Goal: Transaction & Acquisition: Book appointment/travel/reservation

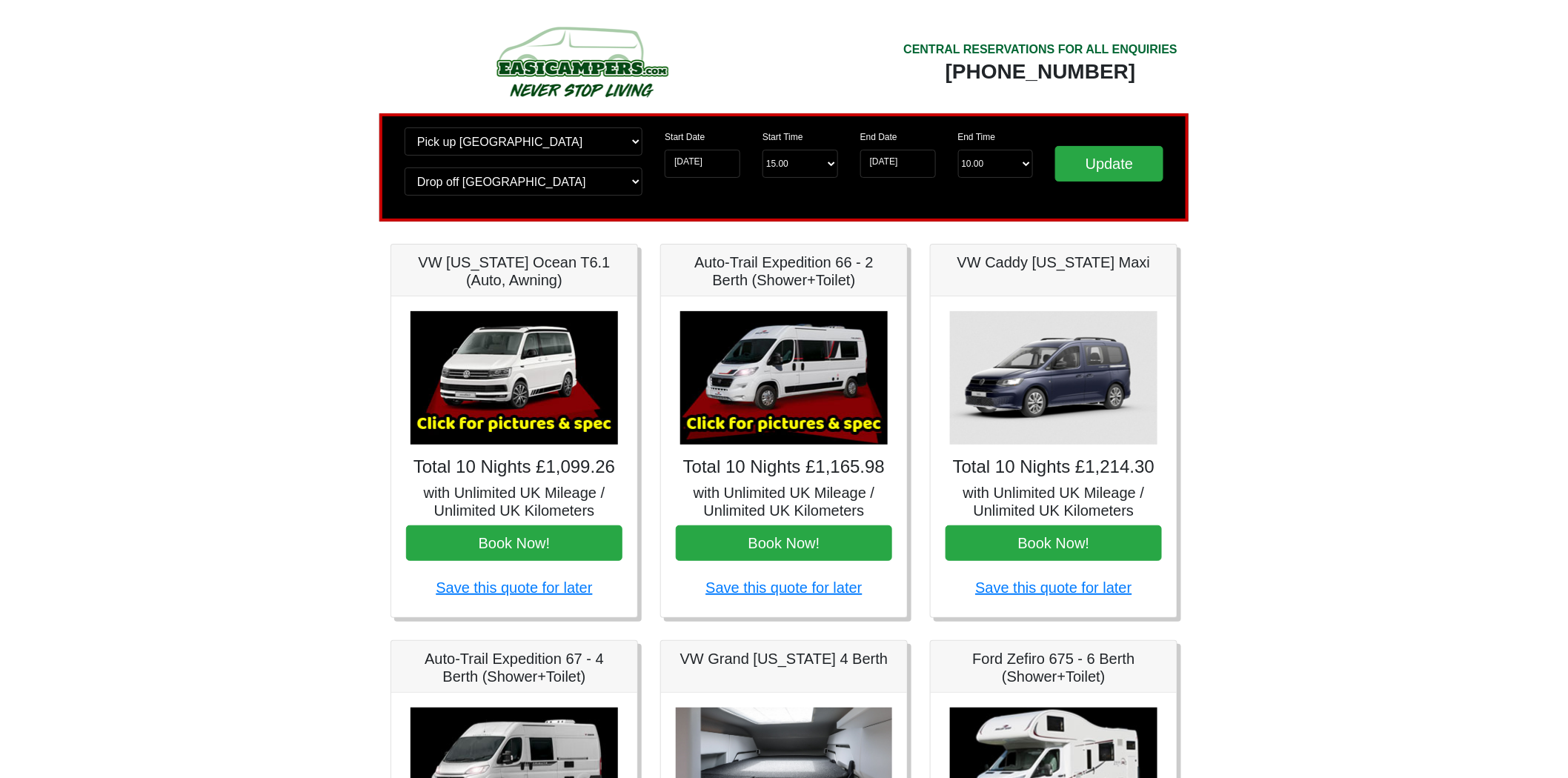
click at [542, 440] on img at bounding box center [514, 377] width 208 height 133
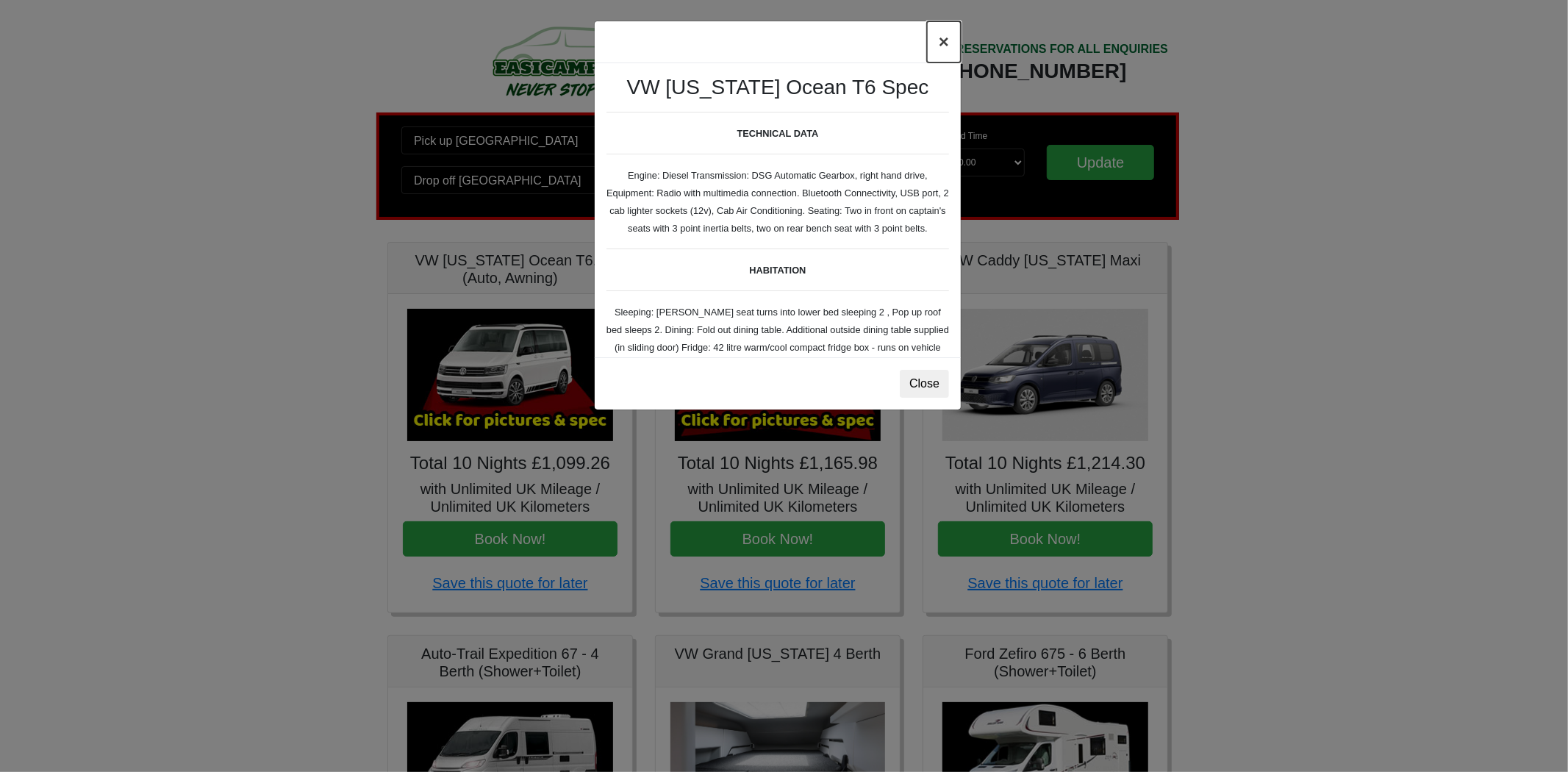
click at [944, 38] on button "×" at bounding box center [944, 41] width 34 height 41
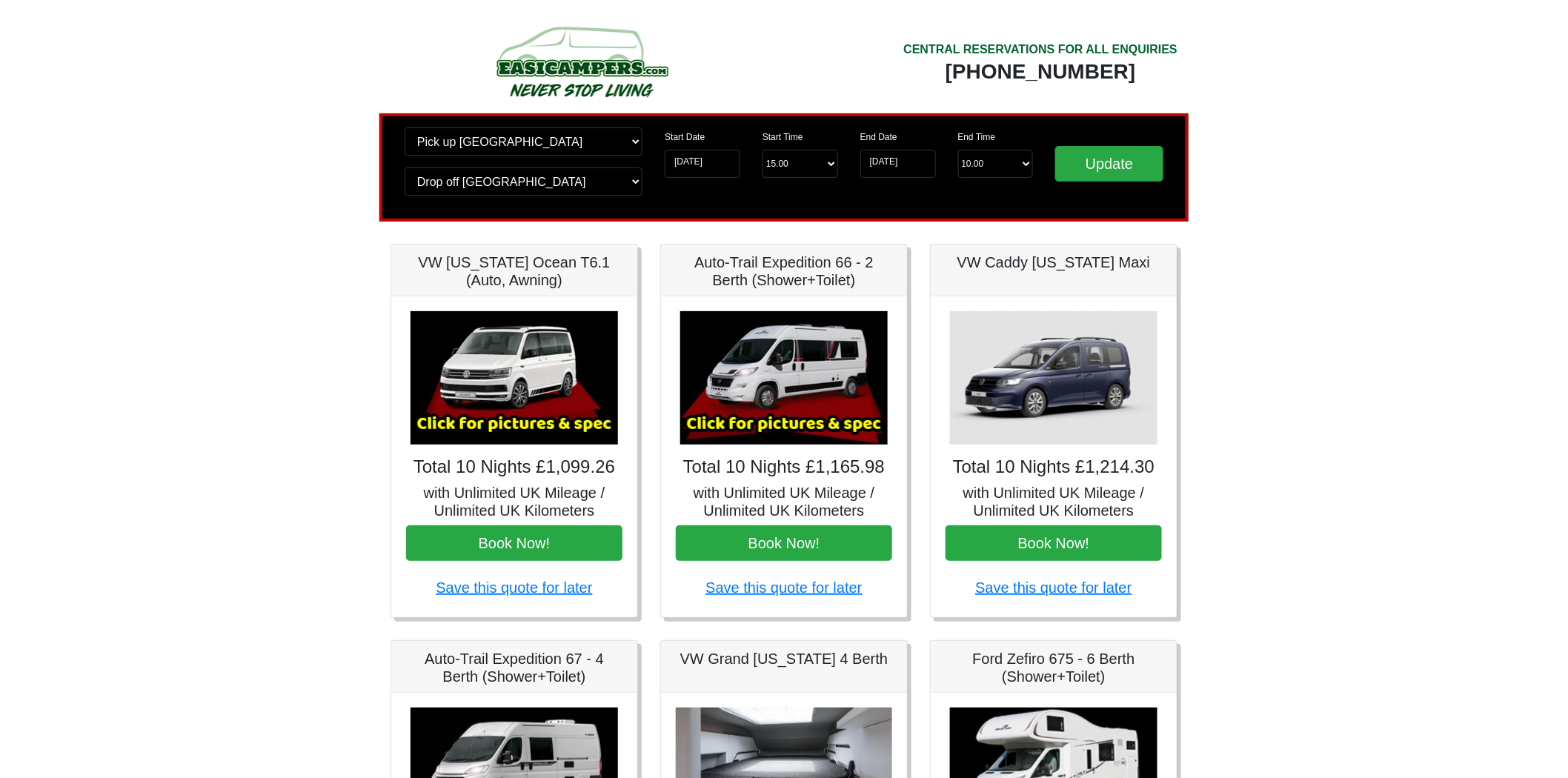
click at [486, 413] on img at bounding box center [514, 377] width 208 height 133
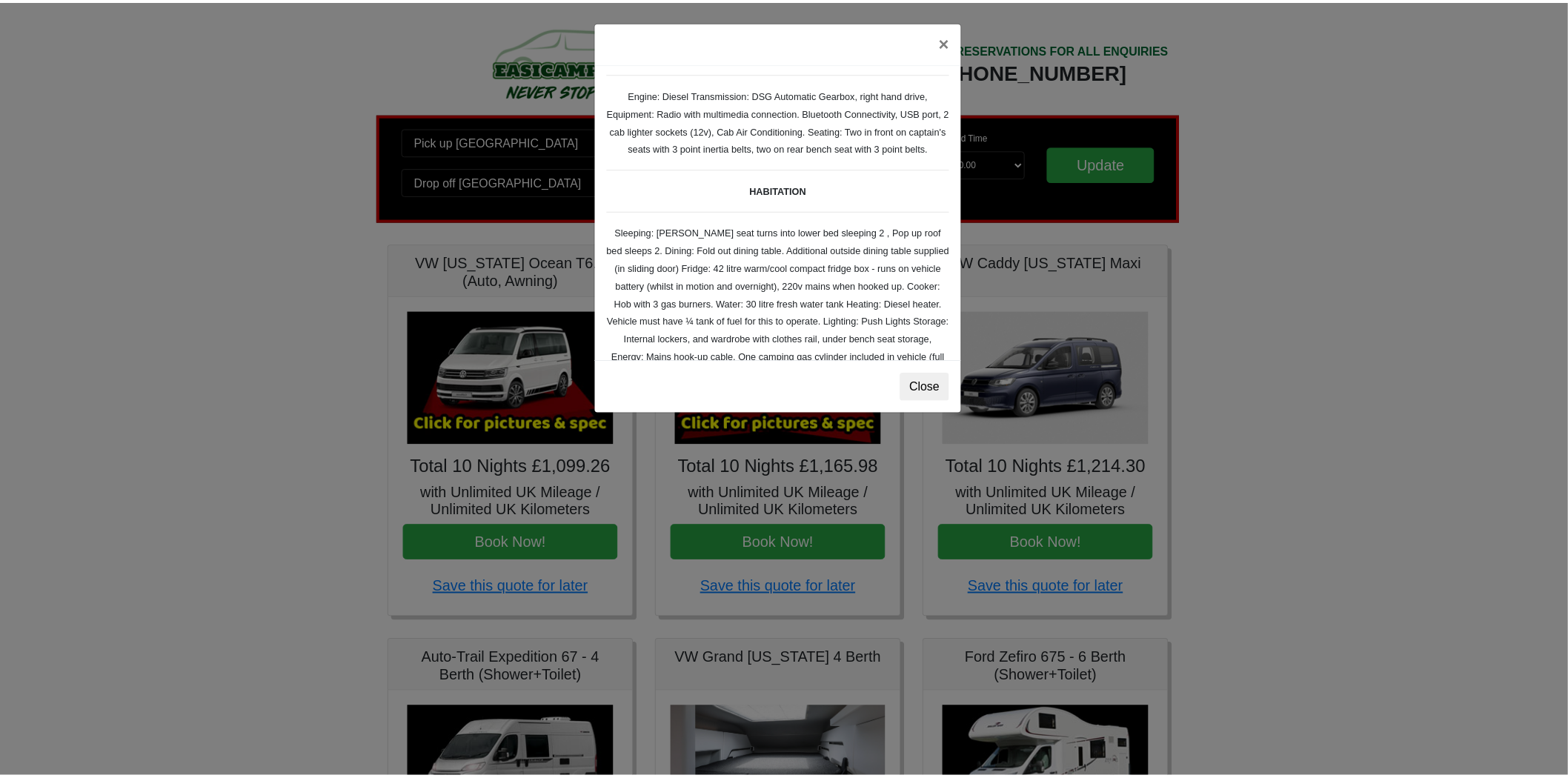
scroll to position [247, 0]
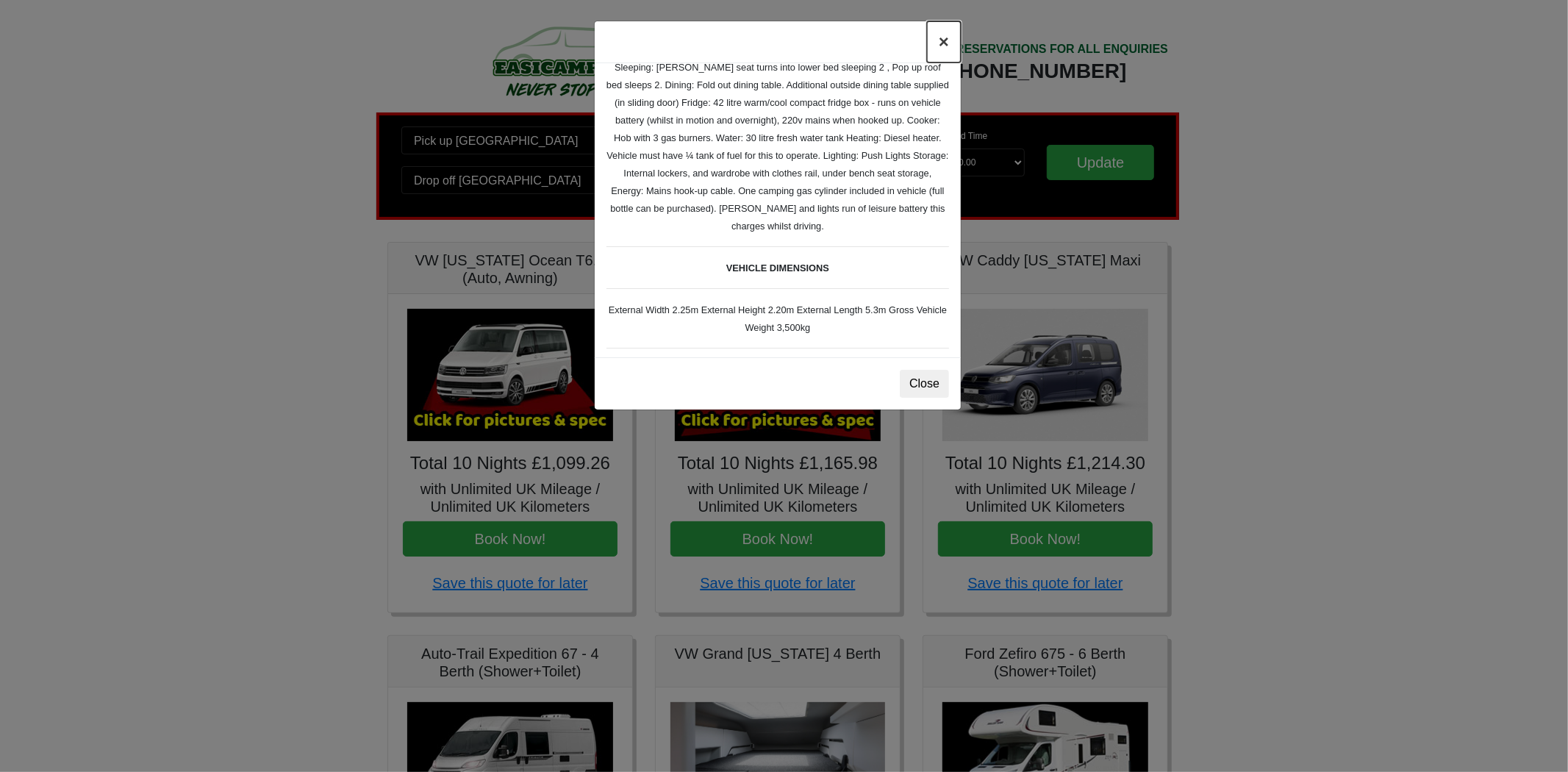
click at [941, 46] on button "×" at bounding box center [944, 41] width 34 height 41
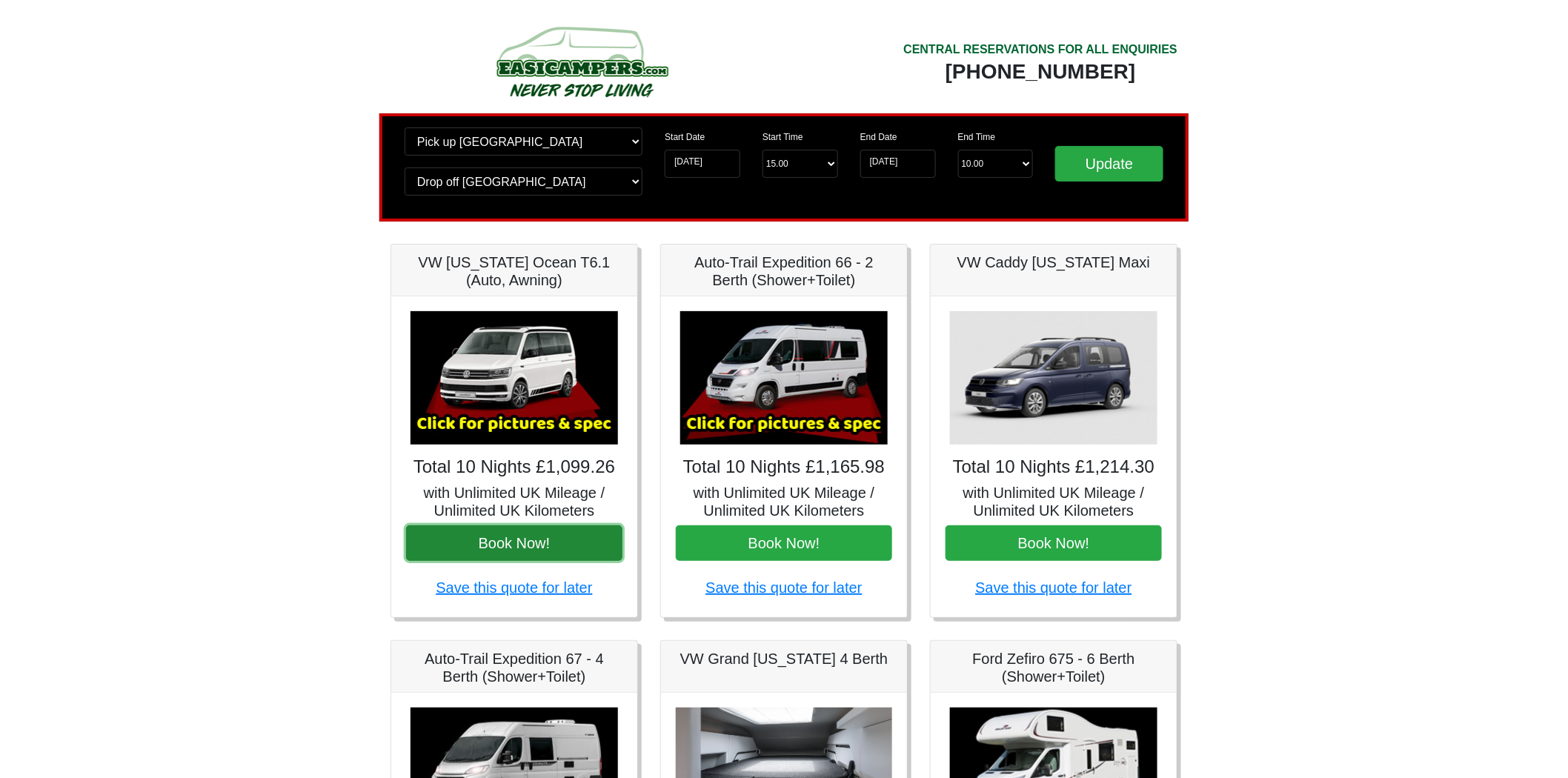
click at [572, 547] on button "Book Now!" at bounding box center [514, 543] width 216 height 36
